Goal: Transaction & Acquisition: Book appointment/travel/reservation

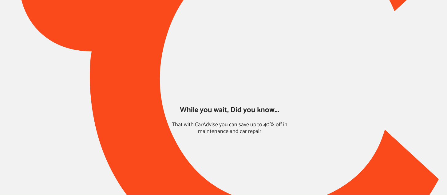
type input "*****"
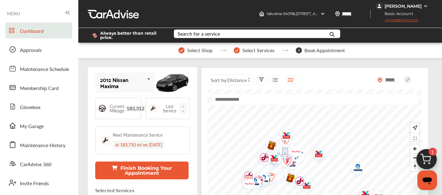
click at [430, 157] on img at bounding box center [426, 160] width 29 height 29
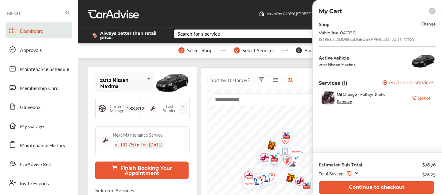
click at [371, 194] on div "Estimated Sub Total $78.76 Total Savings .st0{fill:#FA4A1C;} $26.25 Continue to…" at bounding box center [377, 174] width 129 height 45
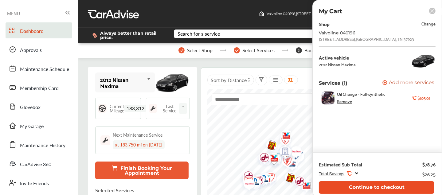
click at [366, 187] on button "Continue to checkout" at bounding box center [377, 187] width 116 height 13
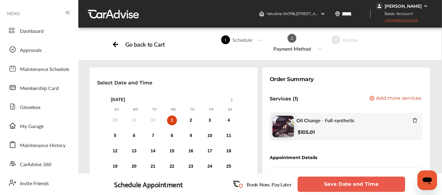
click at [346, 183] on button "Save Date and Time" at bounding box center [352, 184] width 108 height 15
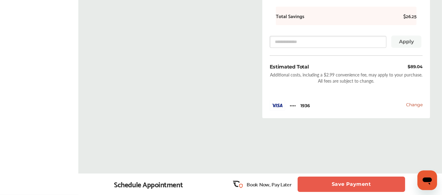
scroll to position [237, 0]
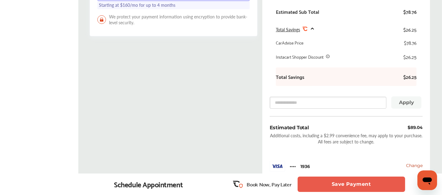
click at [339, 182] on button "Save Payment" at bounding box center [352, 184] width 108 height 15
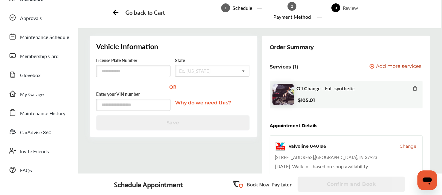
scroll to position [32, 0]
click at [34, 103] on div "Dashboard Approvals Maintenance Schedule Membership Card Glovebox My Garage Mai…" at bounding box center [39, 84] width 72 height 187
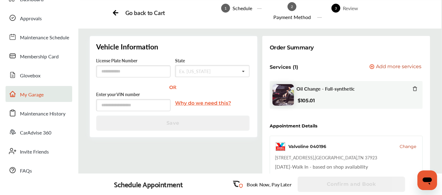
click at [31, 97] on span "My Garage" at bounding box center [32, 95] width 24 height 8
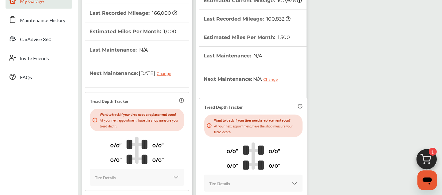
scroll to position [195, 0]
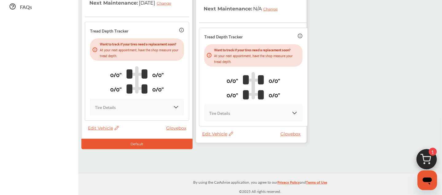
click at [214, 125] on thead "VIN : [US_VEHICLE_IDENTIFICATION_NUMBER] Estimated Current Mileage : 100,926 La…" at bounding box center [253, 14] width 109 height 234
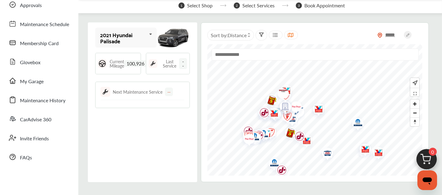
scroll to position [43, 0]
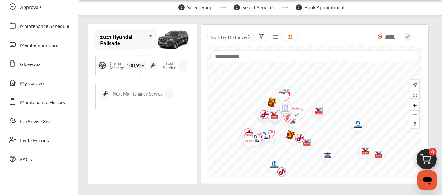
drag, startPoint x: 132, startPoint y: 81, endPoint x: 116, endPoint y: 21, distance: 62.4
click at [424, 163] on img at bounding box center [426, 160] width 29 height 29
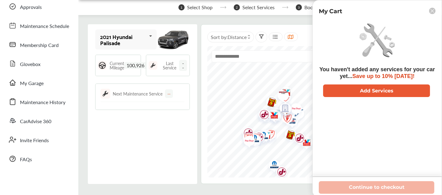
click at [150, 134] on div "2021 Hyundai Palisade 2012 Nissan Maxima 2021 Hyundai Palisade Current Mileage …" at bounding box center [142, 104] width 109 height 160
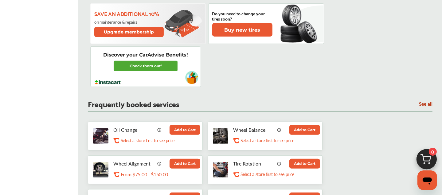
scroll to position [258, 0]
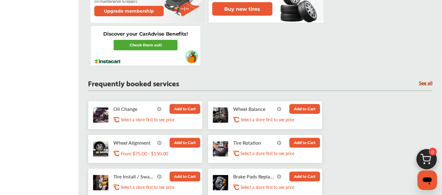
click at [183, 108] on button "Add to Cart" at bounding box center [185, 109] width 31 height 10
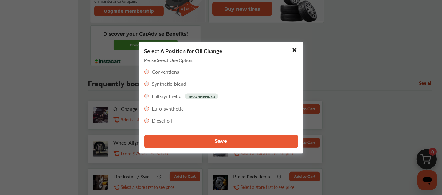
click at [203, 141] on button "Save" at bounding box center [221, 142] width 154 height 14
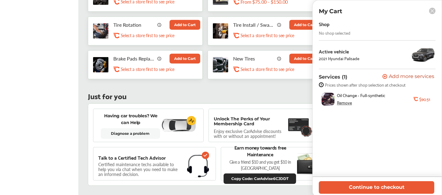
scroll to position [374, 0]
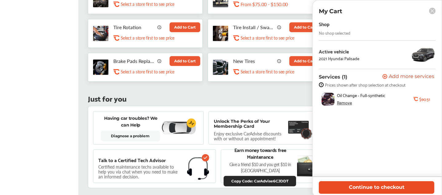
drag, startPoint x: 380, startPoint y: 138, endPoint x: 382, endPoint y: 187, distance: 48.9
click at [382, 187] on button "Continue to checkout" at bounding box center [377, 187] width 116 height 13
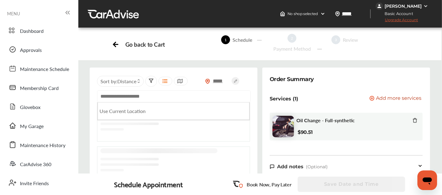
click at [154, 102] on input "text" at bounding box center [174, 96] width 154 height 12
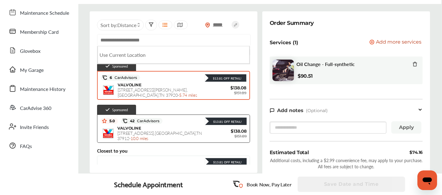
scroll to position [61, 0]
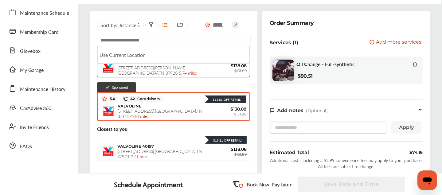
click at [197, 115] on div "VALVOLINE [STREET_ADDRESS] - 10.0 miles" at bounding box center [164, 111] width 92 height 15
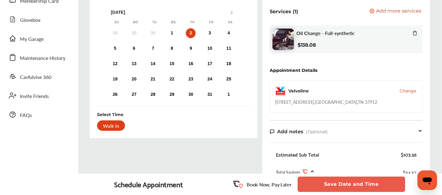
scroll to position [87, 0]
click at [34, 38] on span "My Garage" at bounding box center [32, 39] width 24 height 8
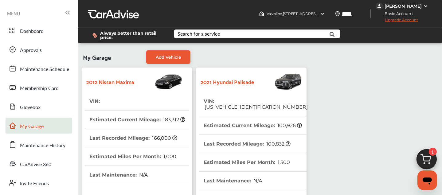
scroll to position [195, 0]
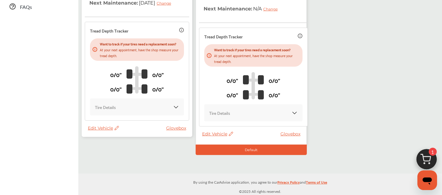
click at [99, 131] on span "Edit Vehicle" at bounding box center [103, 128] width 31 height 6
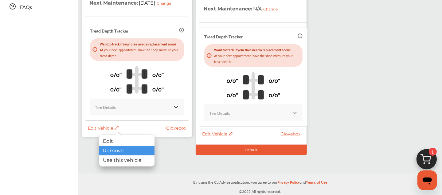
click at [117, 151] on div "Remove" at bounding box center [126, 151] width 55 height 10
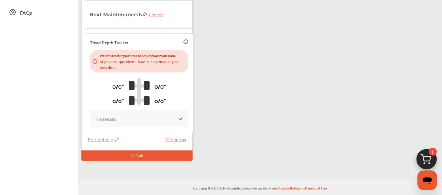
scroll to position [0, 0]
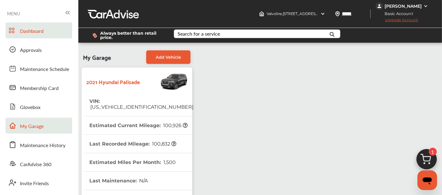
click at [29, 29] on span "Dashboard" at bounding box center [32, 31] width 24 height 8
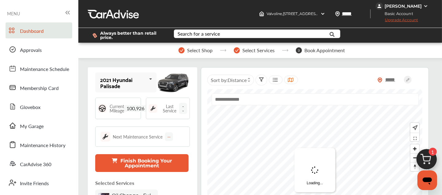
click at [433, 158] on img at bounding box center [426, 160] width 29 height 29
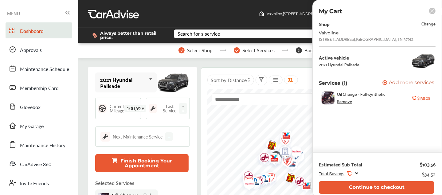
scroll to position [50, 0]
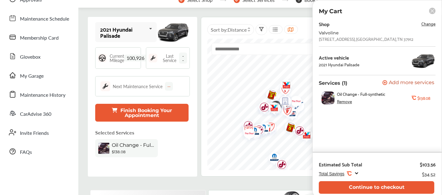
click at [426, 22] on span "Change" at bounding box center [429, 23] width 14 height 7
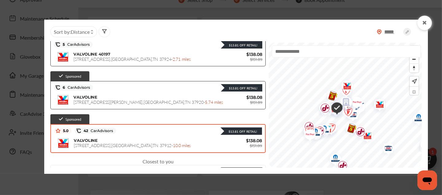
scroll to position [36, 0]
click at [272, 49] on input "text" at bounding box center [346, 51] width 149 height 12
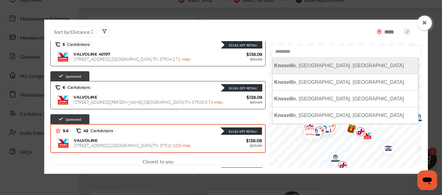
click at [274, 67] on span "Knoxvill e, [GEOGRAPHIC_DATA], [GEOGRAPHIC_DATA]" at bounding box center [339, 65] width 130 height 5
type input "**********"
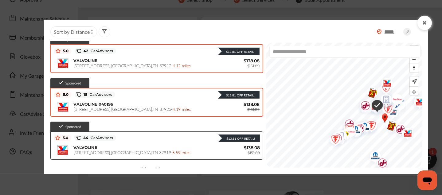
scroll to position [41, 0]
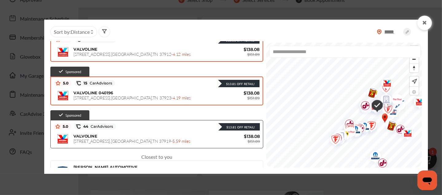
click at [138, 85] on div "$13.81 Off Retail!" at bounding box center [187, 83] width 144 height 8
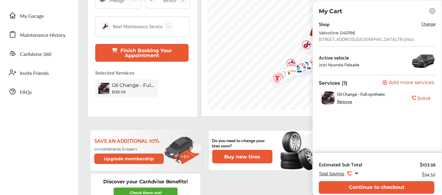
scroll to position [111, 0]
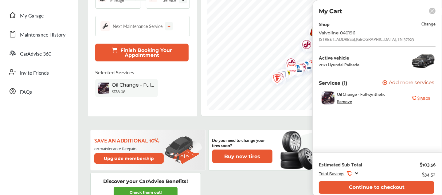
click at [343, 104] on div "Remove" at bounding box center [344, 101] width 15 height 5
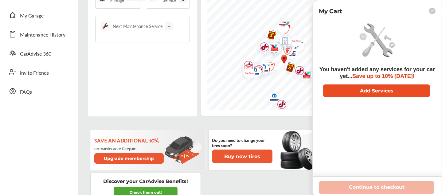
drag, startPoint x: 274, startPoint y: 123, endPoint x: 385, endPoint y: 86, distance: 116.7
click at [385, 86] on button "Add Services" at bounding box center [376, 91] width 107 height 13
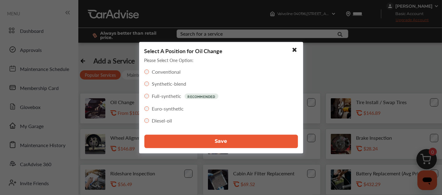
click at [187, 140] on button "Save" at bounding box center [221, 142] width 154 height 14
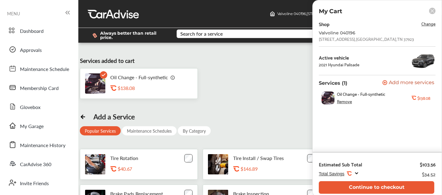
click at [262, 116] on div "Add a Service Popular Services Maintenance Schedules By Category Tire Rotation …" at bounding box center [265, 181] width 371 height 139
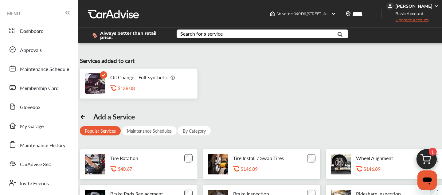
click at [430, 159] on img at bounding box center [426, 160] width 29 height 29
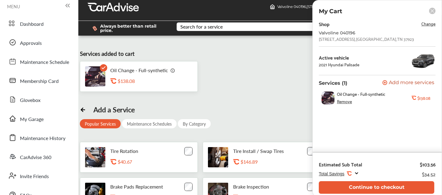
scroll to position [7, 0]
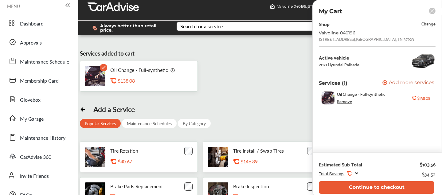
click at [432, 11] on icon at bounding box center [432, 10] width 3 height 3
